Goal: Check status: Check status

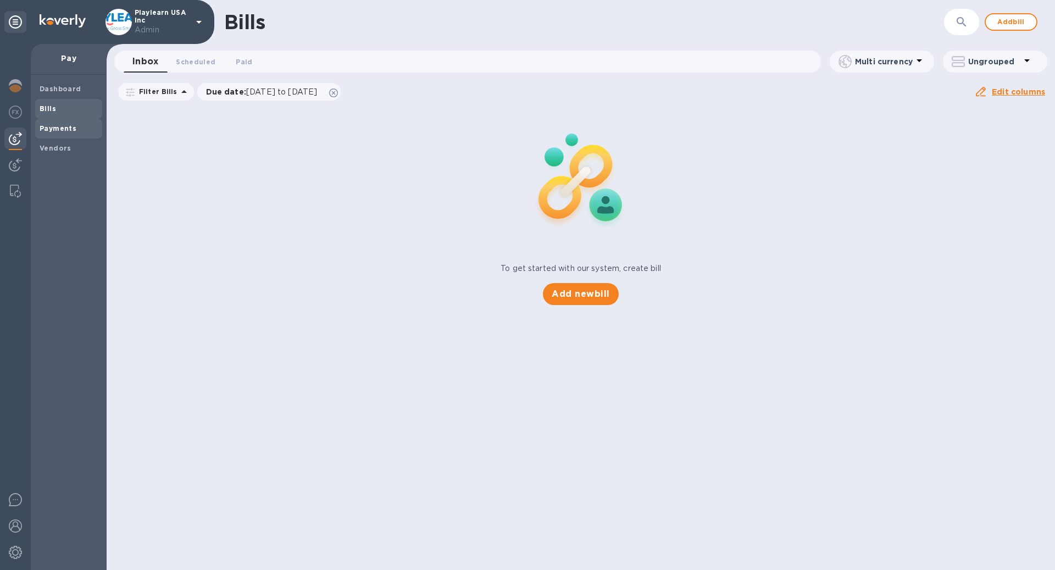
click at [81, 132] on span "Payments" at bounding box center [69, 128] width 58 height 11
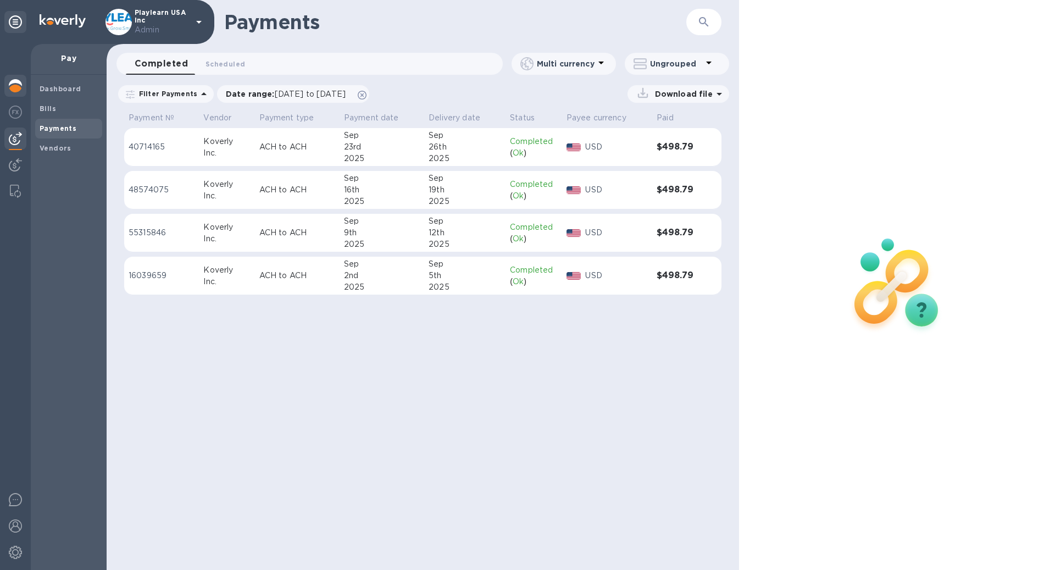
click at [20, 81] on img at bounding box center [15, 85] width 13 height 13
